Goal: Task Accomplishment & Management: Use online tool/utility

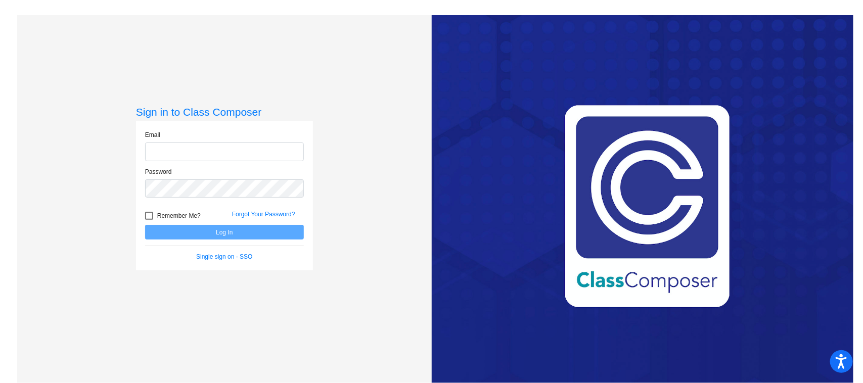
type input "[PERSON_NAME][EMAIL_ADDRESS][PERSON_NAME][DOMAIN_NAME]"
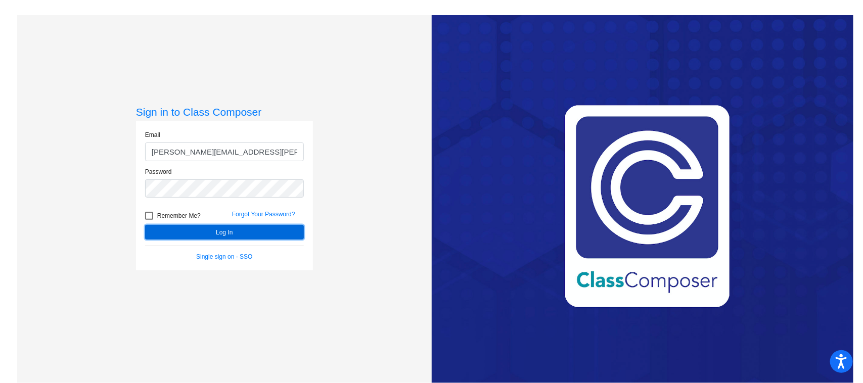
click at [244, 234] on button "Log In" at bounding box center [224, 232] width 159 height 15
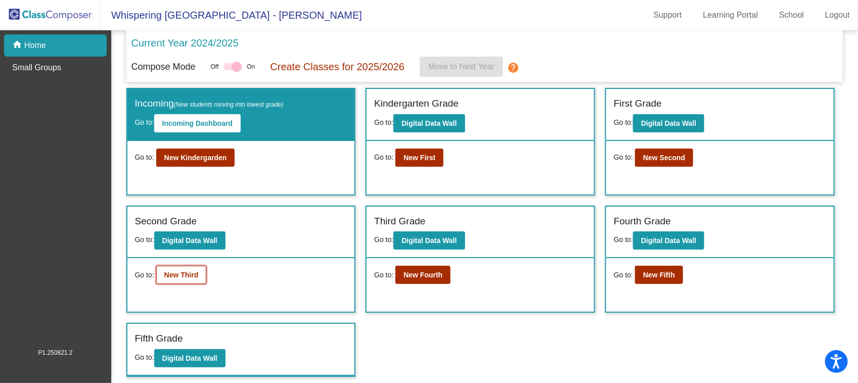
click at [185, 276] on b "New Third" at bounding box center [181, 275] width 34 height 8
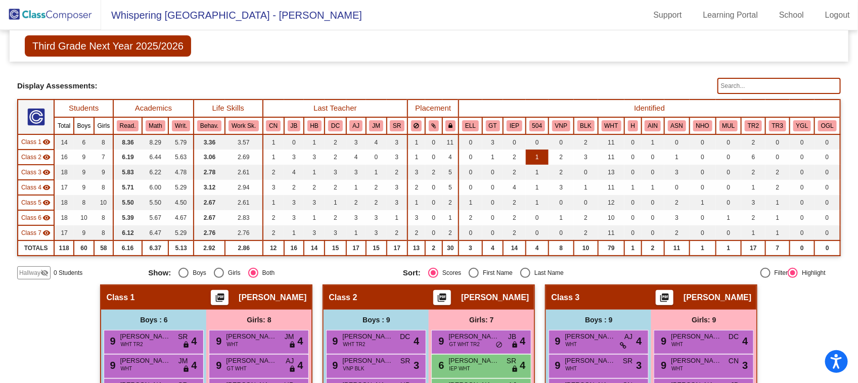
click at [533, 155] on td "1" at bounding box center [537, 157] width 23 height 15
